Goal: Task Accomplishment & Management: Complete application form

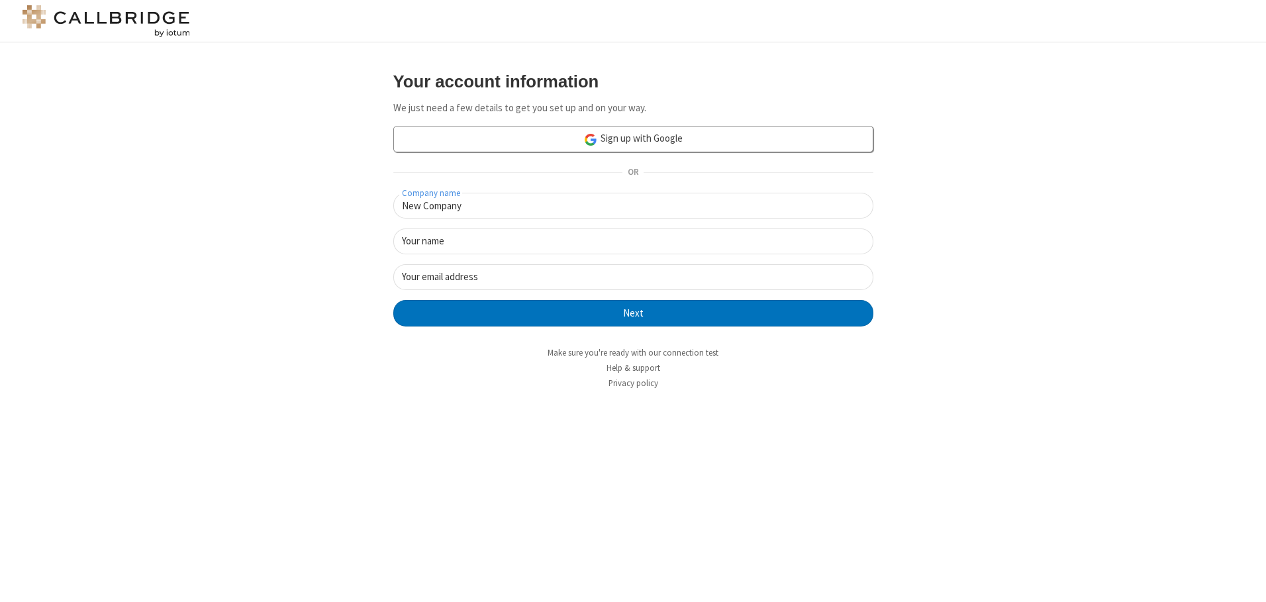
type input "New Company"
type input "New User"
type input "[EMAIL_ADDRESS][DOMAIN_NAME]"
click button "Next" at bounding box center [633, 313] width 480 height 26
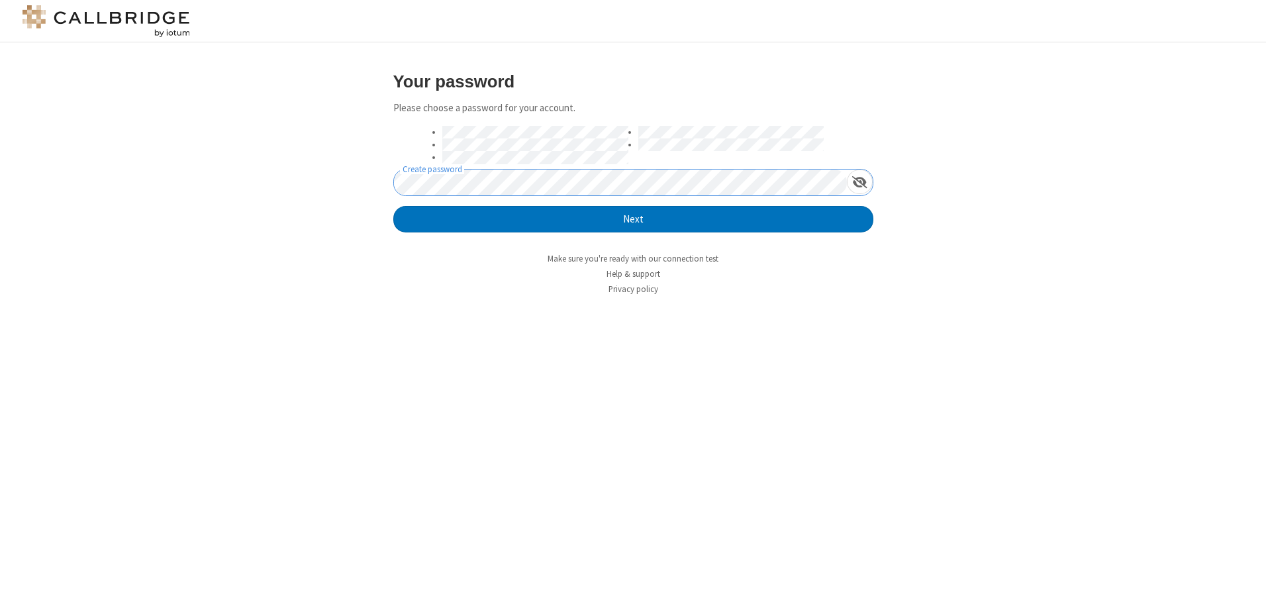
click button "Next" at bounding box center [633, 219] width 480 height 26
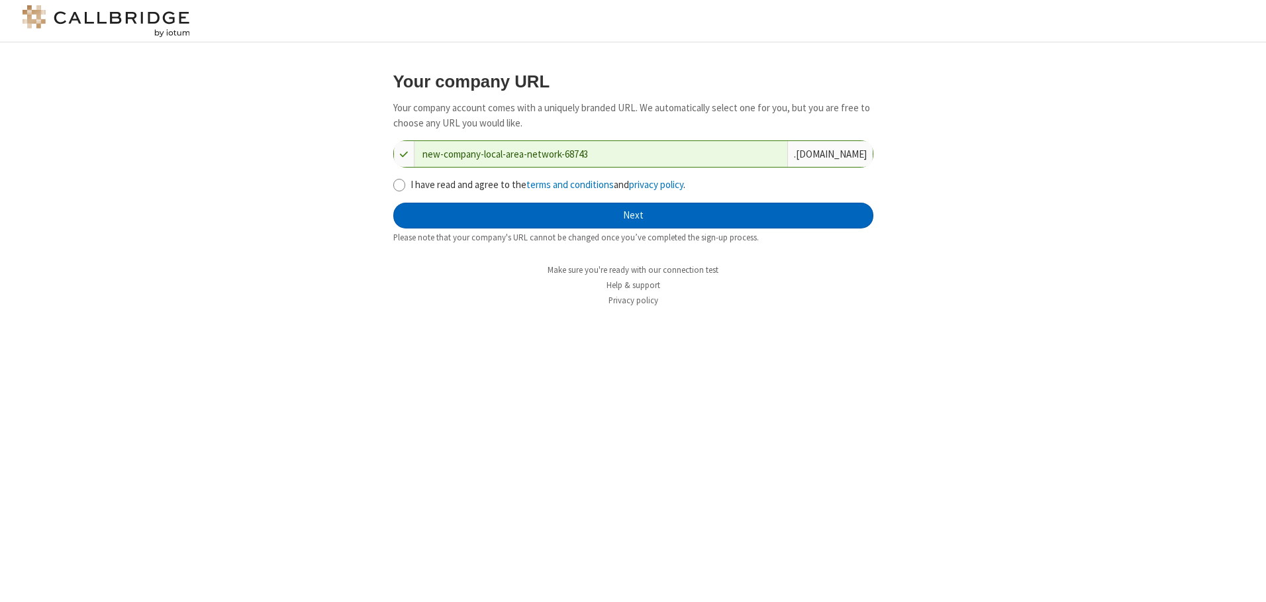
click at [633, 215] on button "Next" at bounding box center [633, 216] width 480 height 26
